Goal: Transaction & Acquisition: Purchase product/service

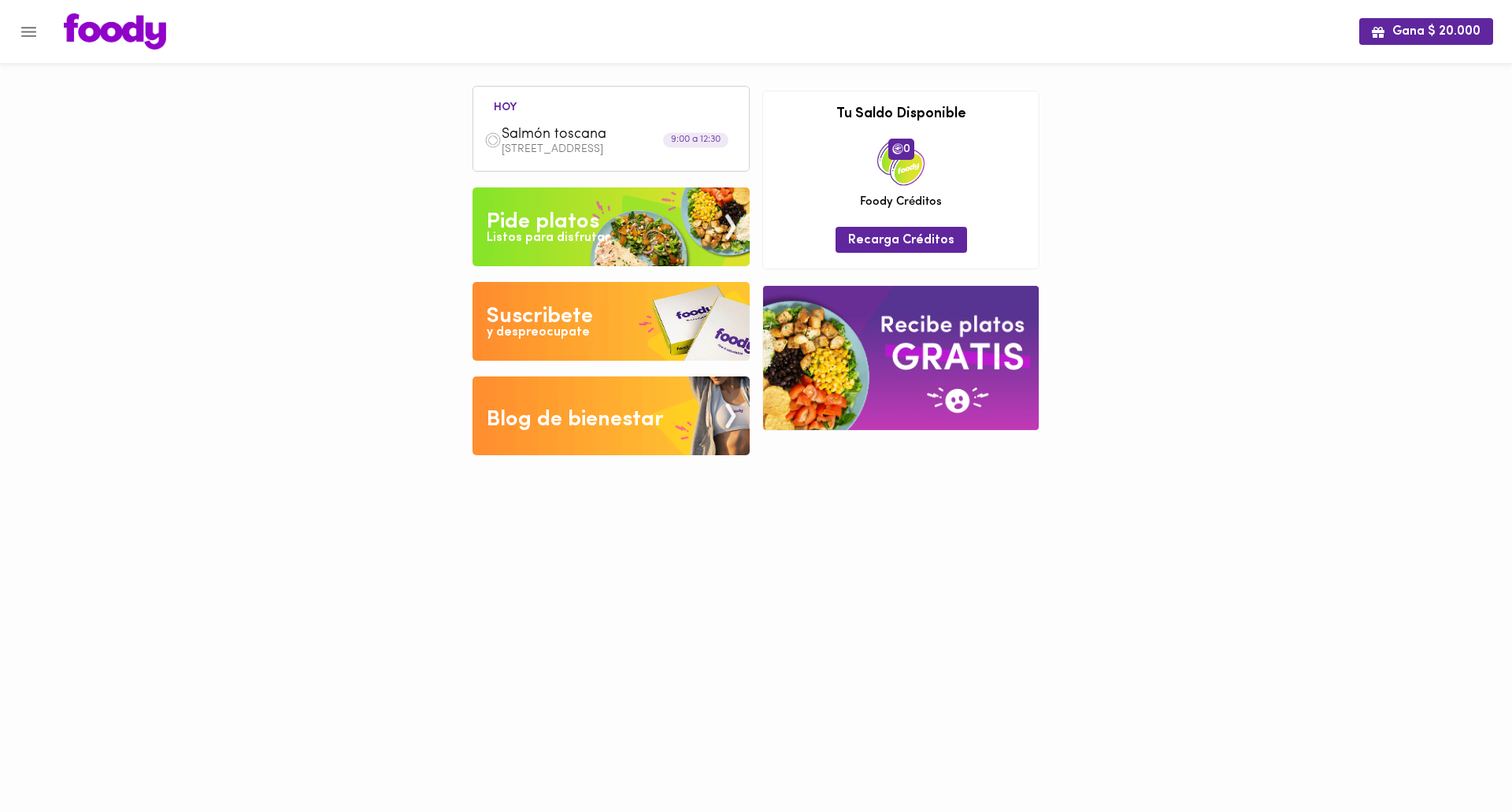
click at [549, 233] on div "Listos para disfrutar" at bounding box center [548, 238] width 123 height 18
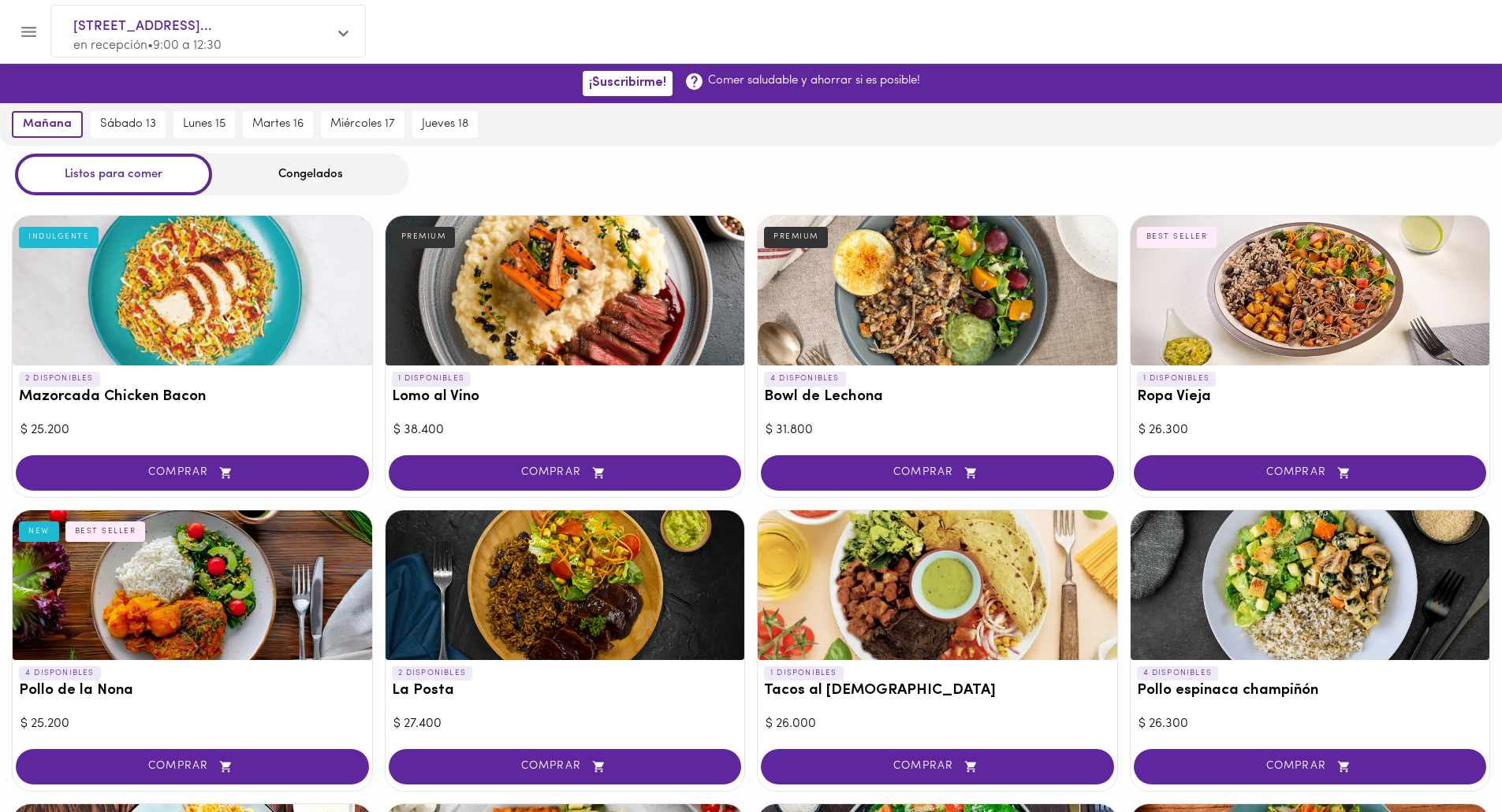
click at [943, 326] on div at bounding box center [937, 290] width 359 height 150
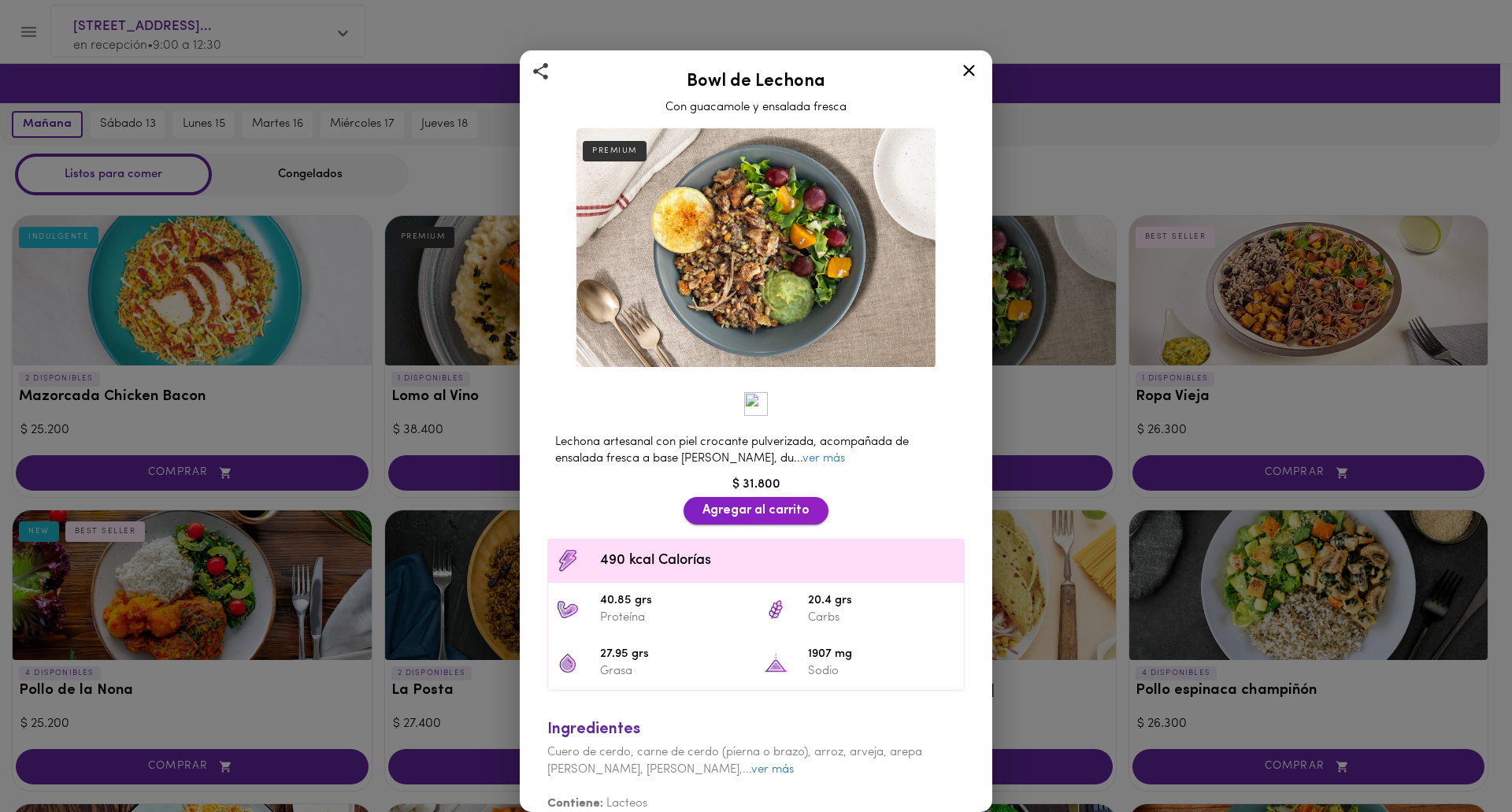
click at [796, 504] on span "Agregar al carrito" at bounding box center [756, 511] width 107 height 15
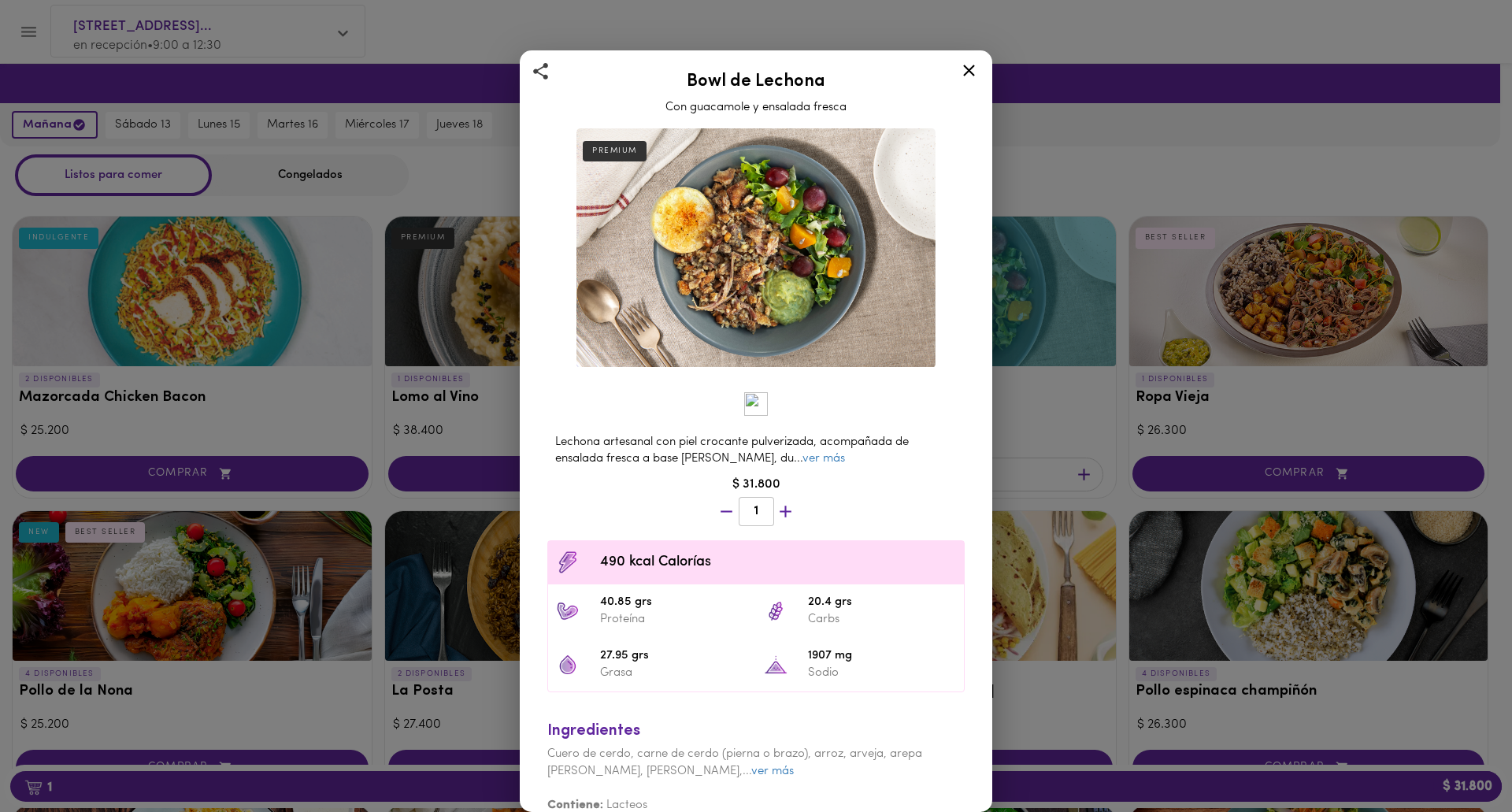
click at [973, 67] on icon at bounding box center [968, 70] width 11 height 11
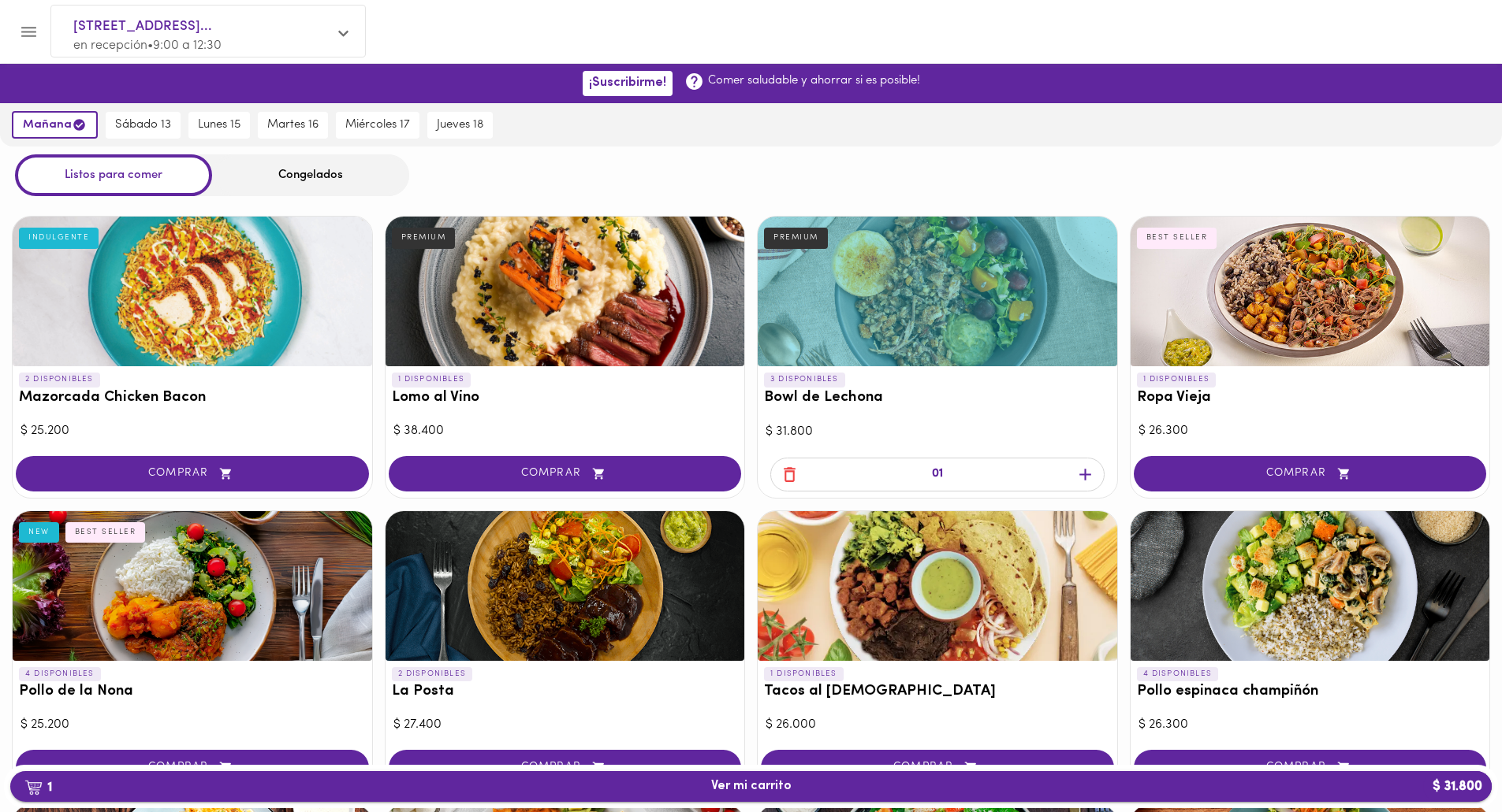
click at [757, 795] on button "1 Ver mi carrito $ 31.800" at bounding box center [751, 787] width 1481 height 31
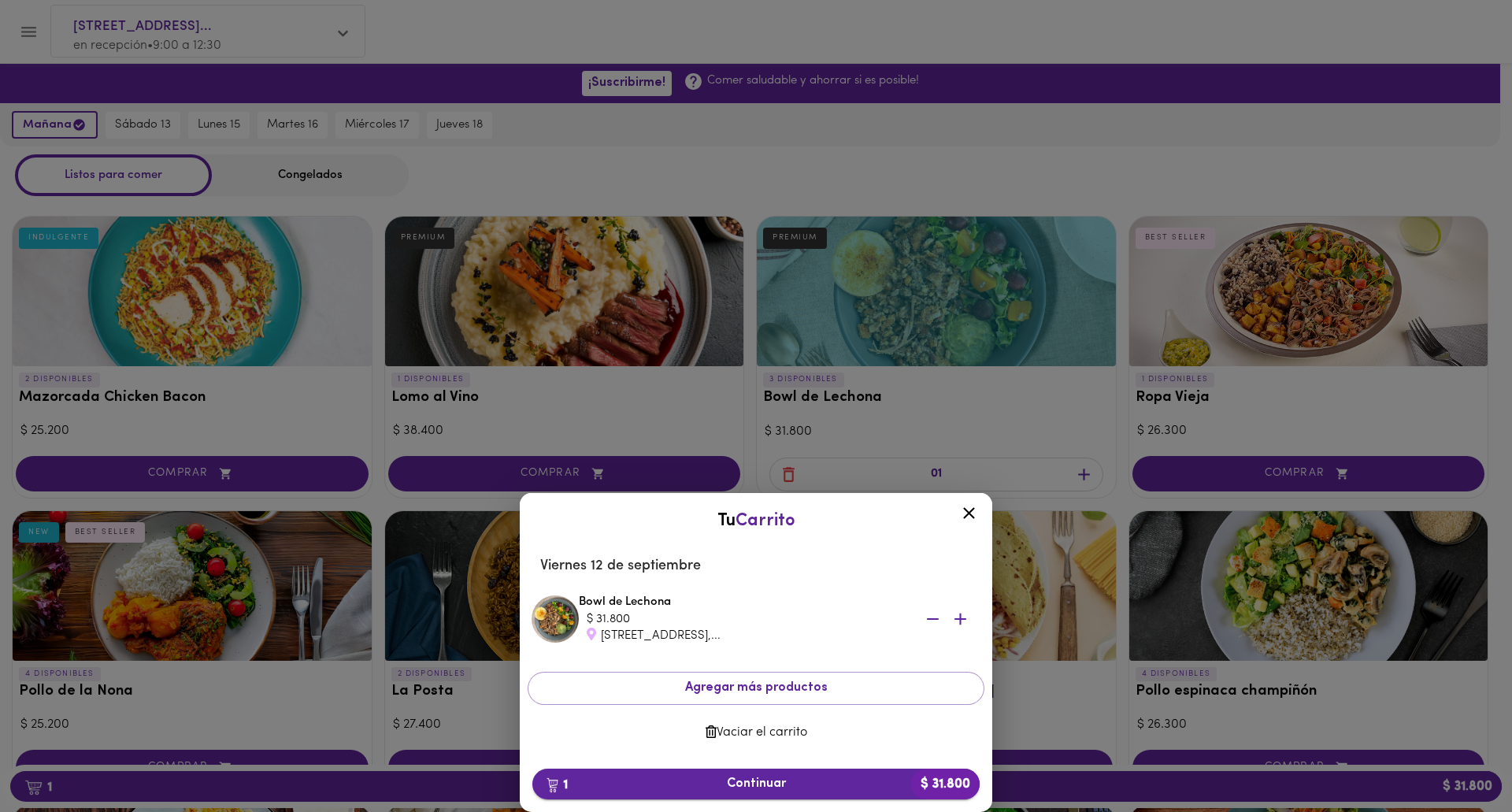
click at [762, 785] on span "1 Continuar $ 31.800" at bounding box center [756, 784] width 422 height 15
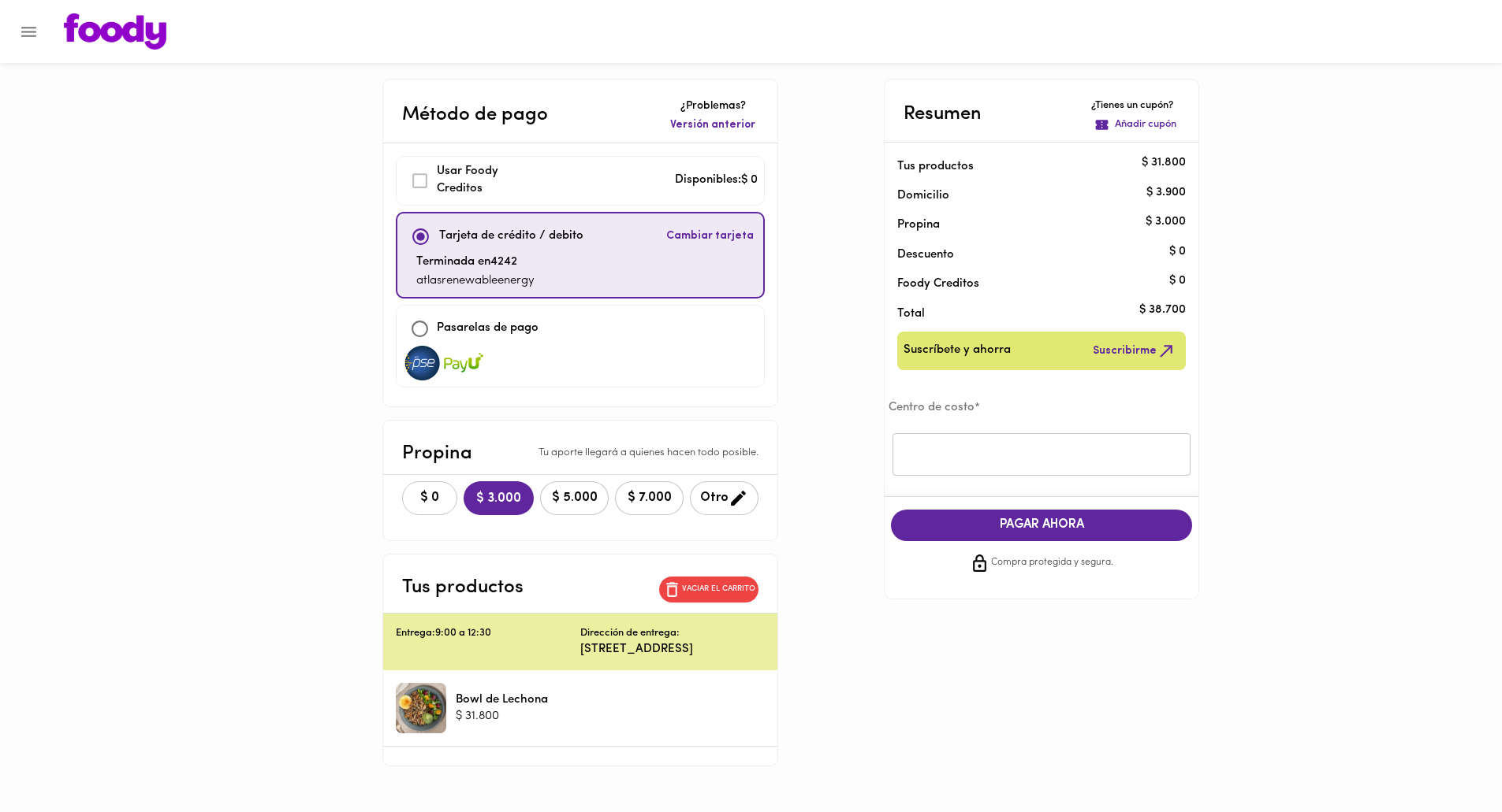
click at [412, 491] on span "$ 0" at bounding box center [429, 498] width 35 height 15
click at [973, 459] on input "text" at bounding box center [1041, 455] width 298 height 43
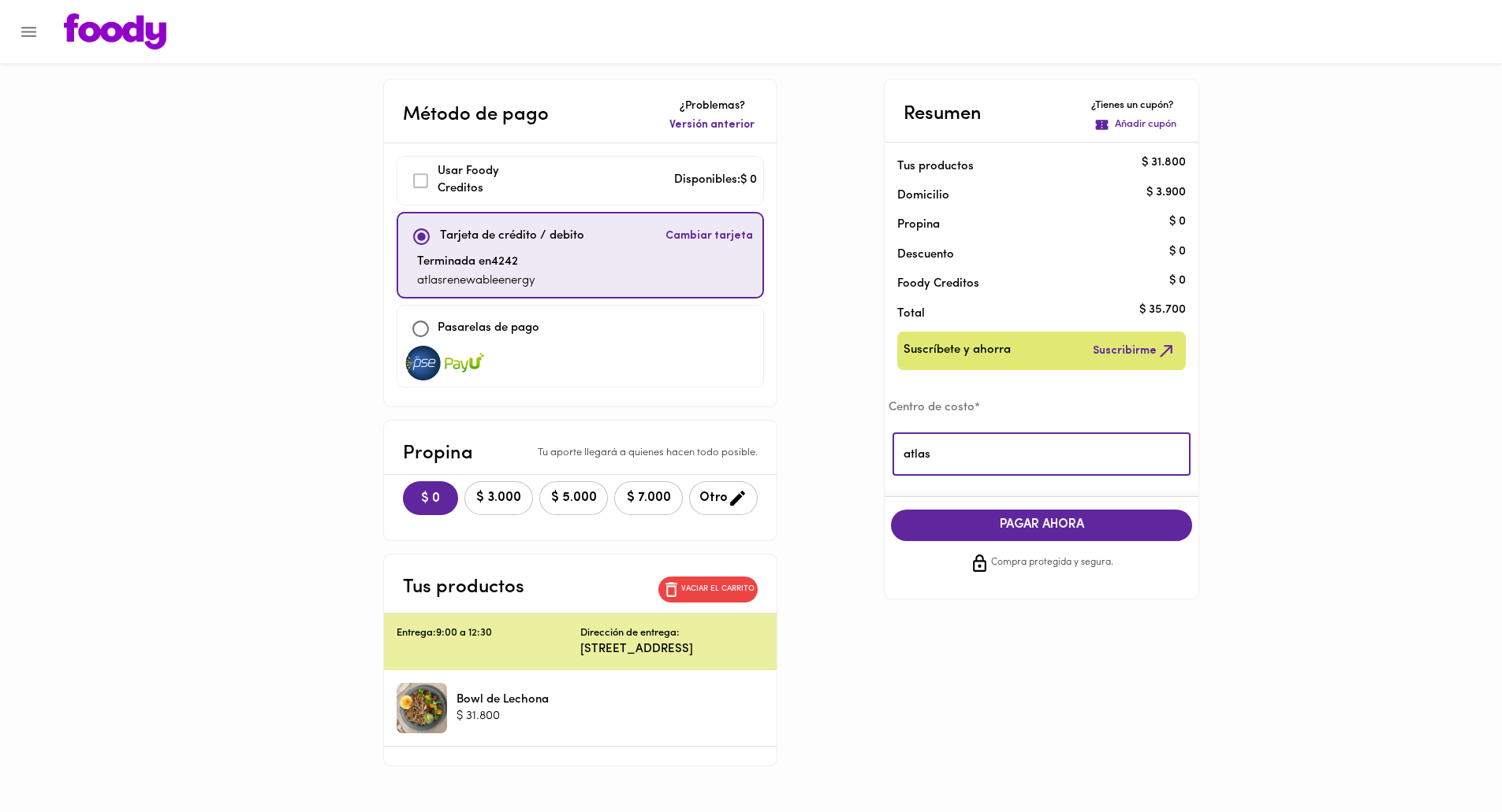
type input "atlas"
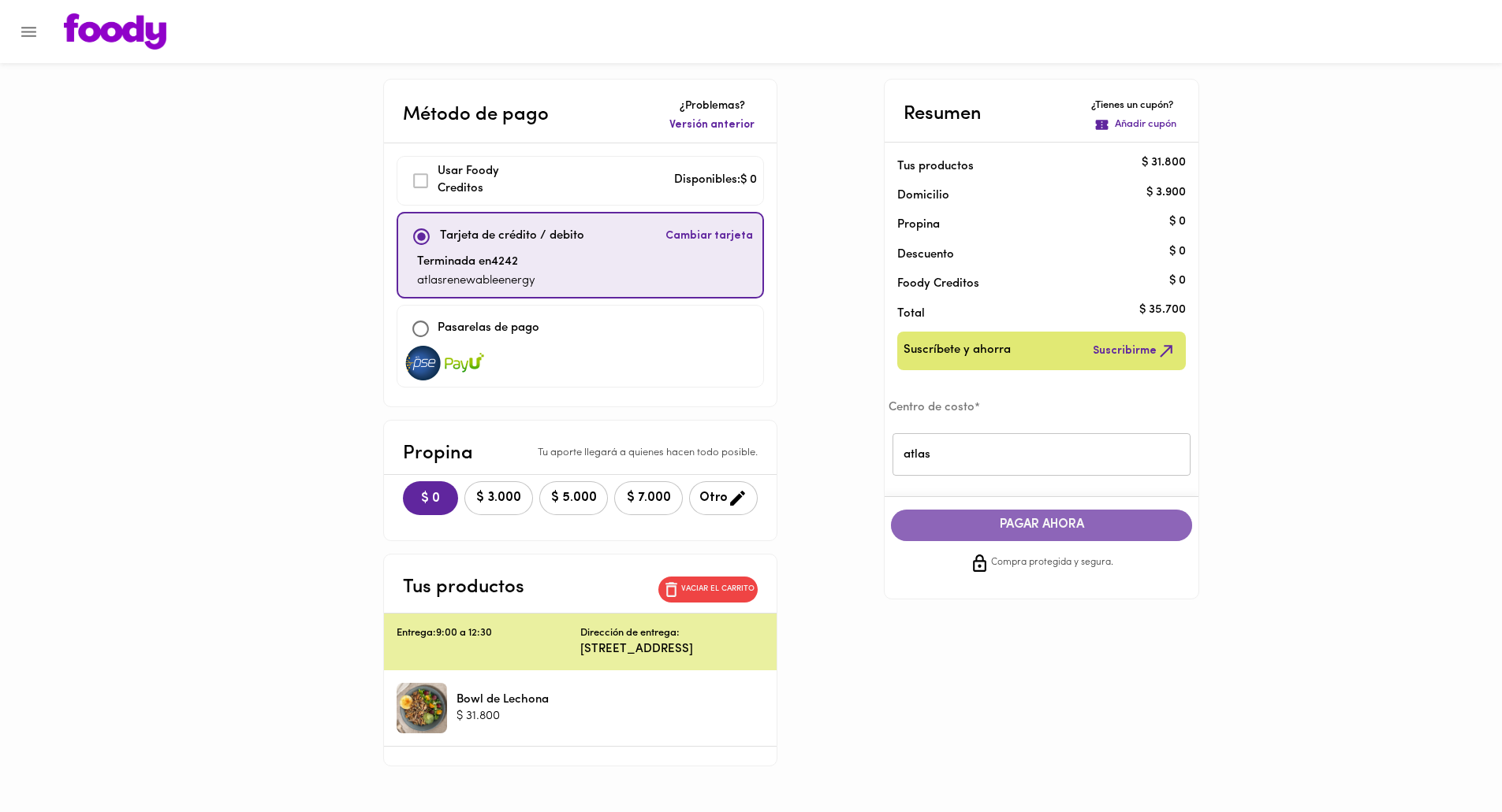
click at [1039, 529] on span "PAGAR AHORA" at bounding box center [1041, 525] width 270 height 15
